Goal: Find specific page/section: Find specific page/section

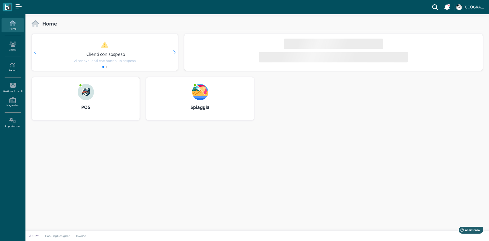
drag, startPoint x: 0, startPoint y: 0, endPoint x: 86, endPoint y: 93, distance: 126.7
click at [86, 93] on img at bounding box center [86, 92] width 16 height 16
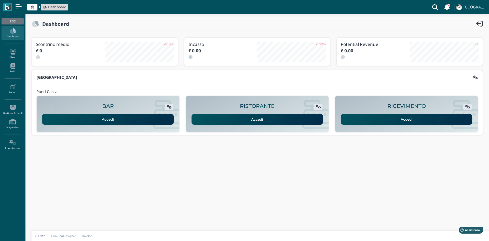
click at [376, 119] on link "Accedi" at bounding box center [407, 119] width 132 height 11
